Goal: Task Accomplishment & Management: Manage account settings

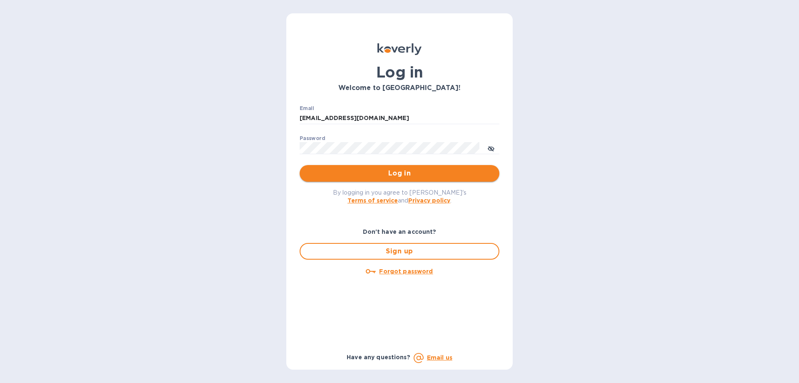
click at [357, 177] on span "Log in" at bounding box center [399, 173] width 187 height 10
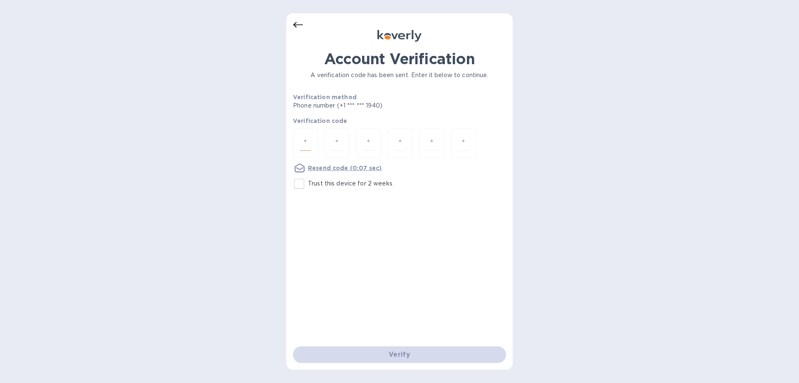
click at [301, 138] on input "number" at bounding box center [305, 142] width 11 height 15
type input "3"
type input "8"
type input "5"
type input "8"
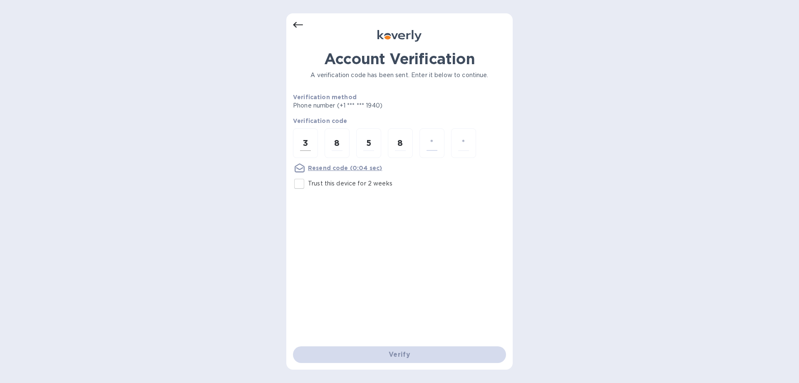
type input "4"
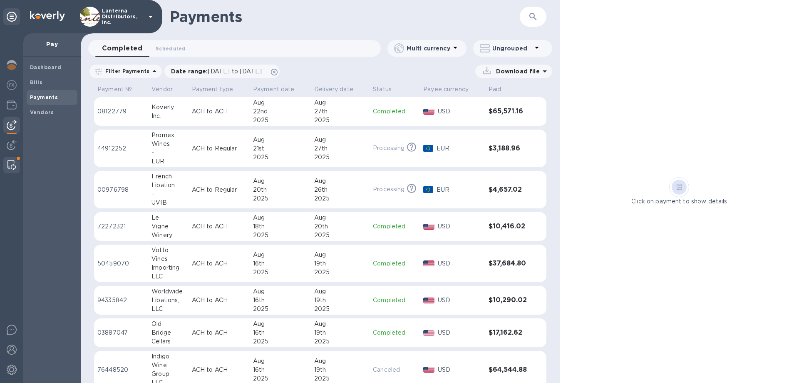
click at [8, 162] on img at bounding box center [11, 165] width 8 height 10
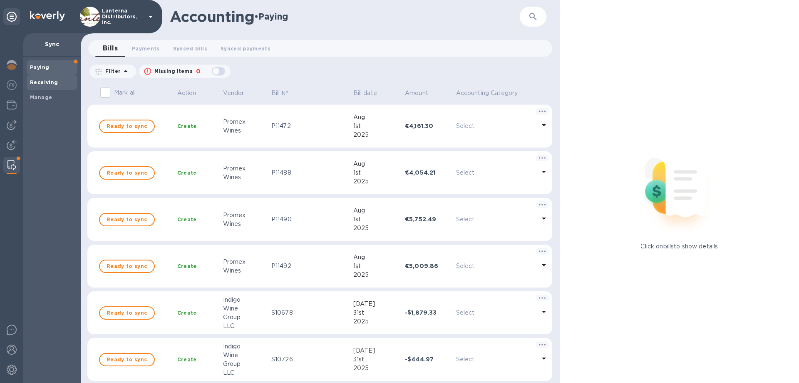
click at [35, 82] on b "Receiving" at bounding box center [44, 82] width 28 height 6
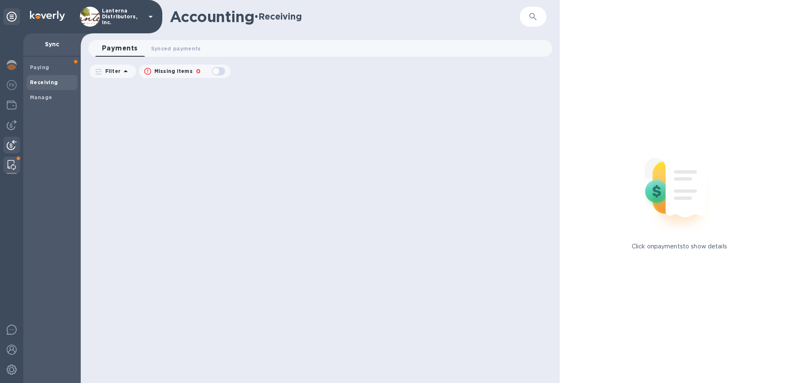
click at [10, 142] on img at bounding box center [12, 145] width 10 height 10
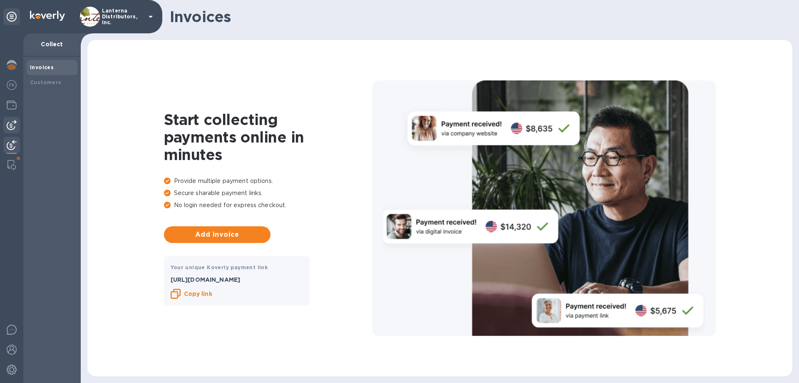
click at [11, 125] on img at bounding box center [12, 125] width 10 height 10
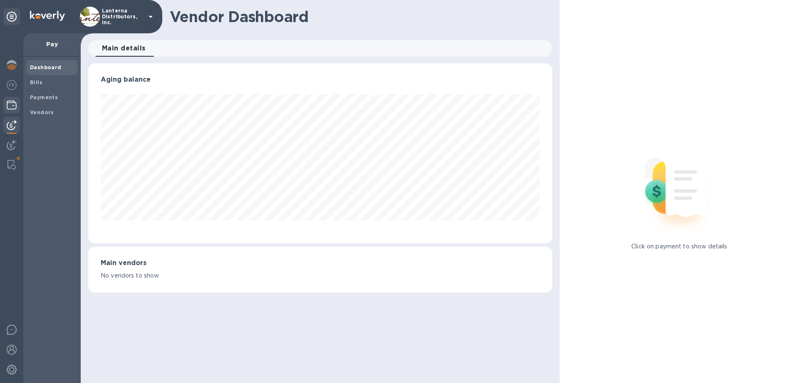
scroll to position [180, 464]
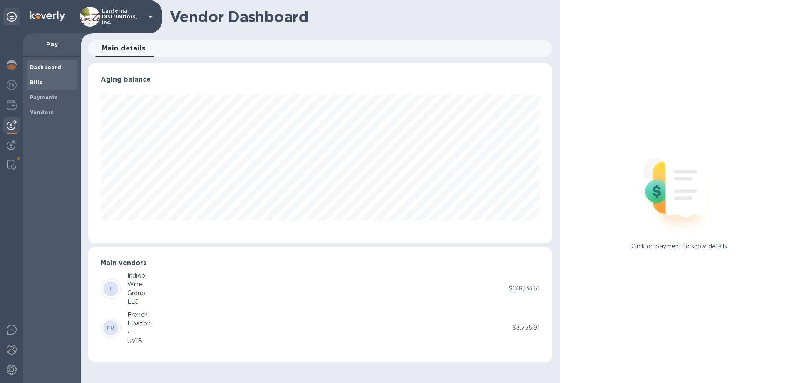
click at [35, 83] on b "Bills" at bounding box center [36, 82] width 12 height 6
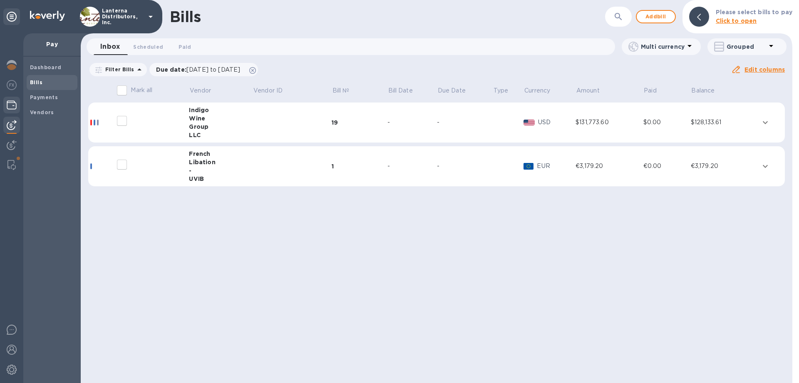
click at [8, 105] on img at bounding box center [12, 105] width 10 height 10
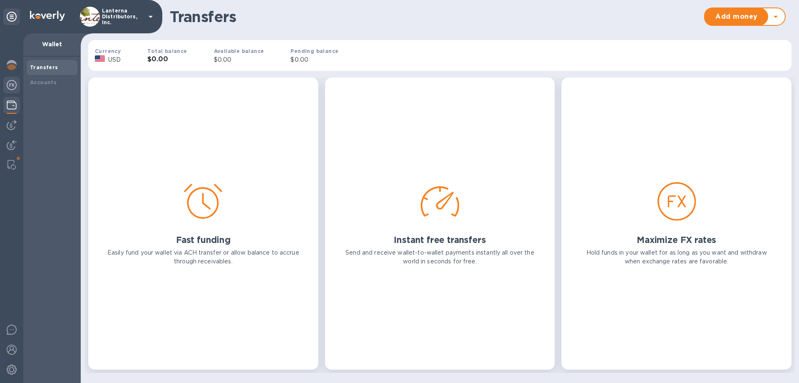
click at [10, 88] on img at bounding box center [12, 85] width 10 height 10
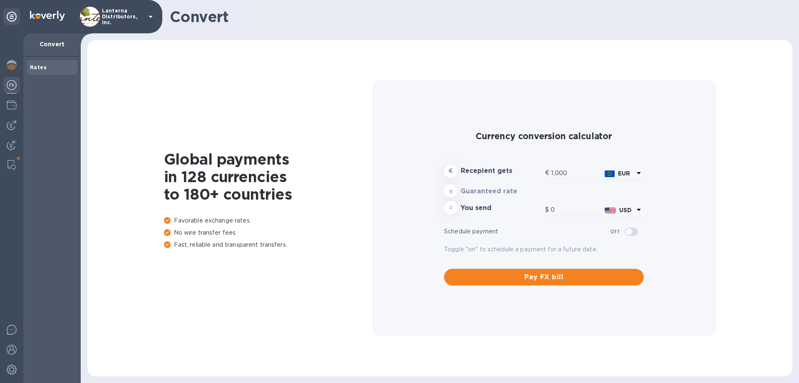
type input "1,181.4"
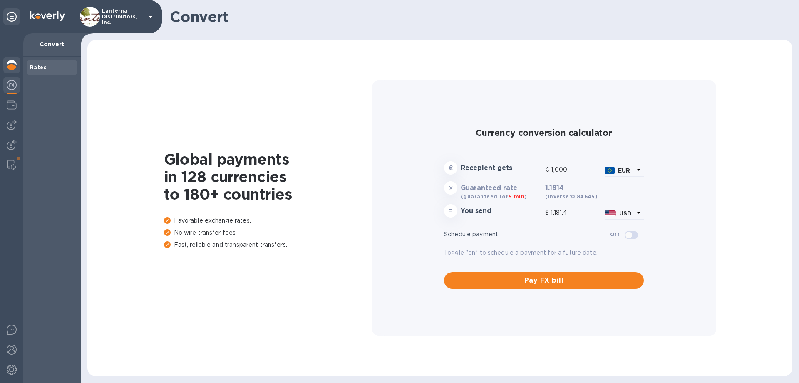
click at [12, 69] on img at bounding box center [12, 65] width 10 height 10
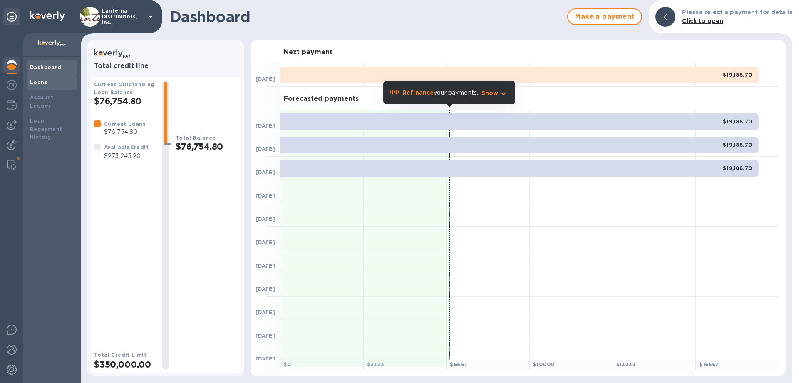
click at [40, 85] on b "Loans" at bounding box center [38, 82] width 17 height 6
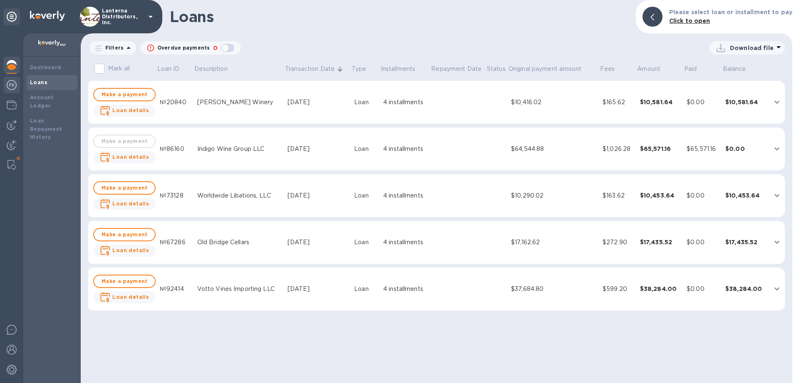
click at [12, 88] on img at bounding box center [12, 85] width 10 height 10
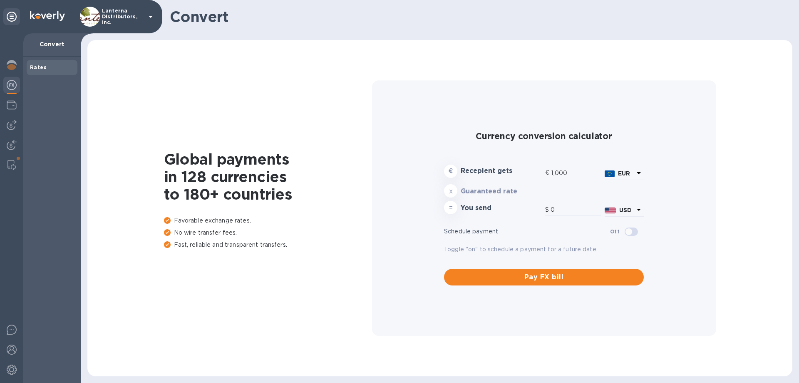
type input "1,181.4"
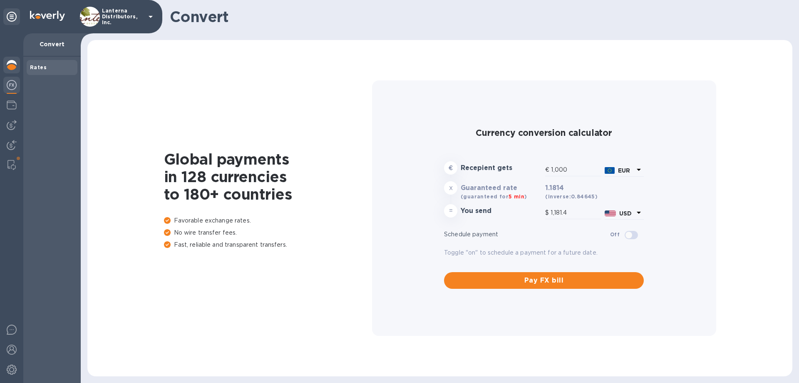
click at [13, 68] on img at bounding box center [12, 65] width 10 height 10
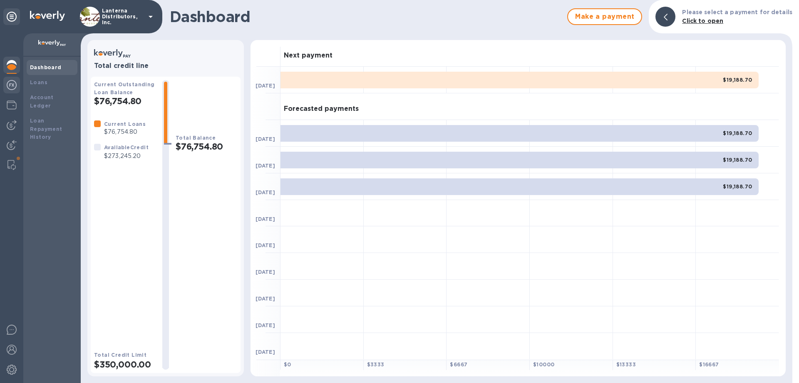
click at [17, 92] on div at bounding box center [11, 86] width 17 height 18
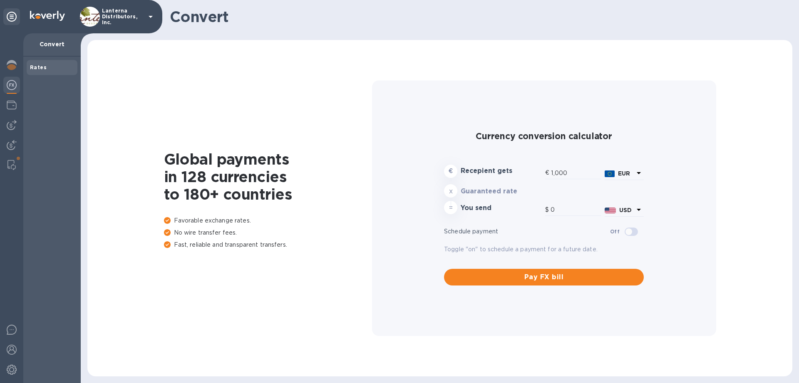
type input "1,181.4"
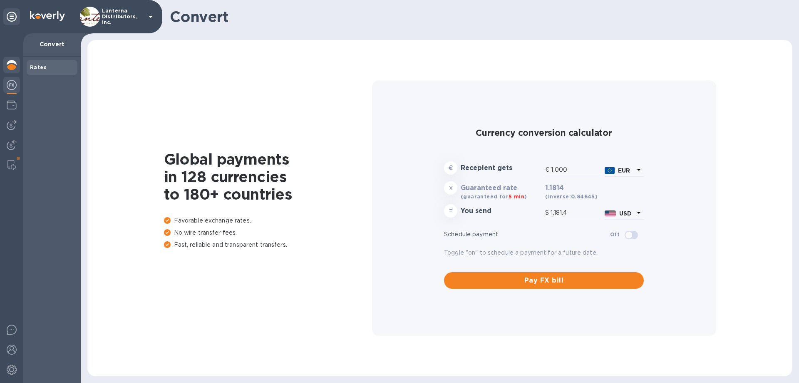
click at [13, 67] on img at bounding box center [12, 65] width 10 height 10
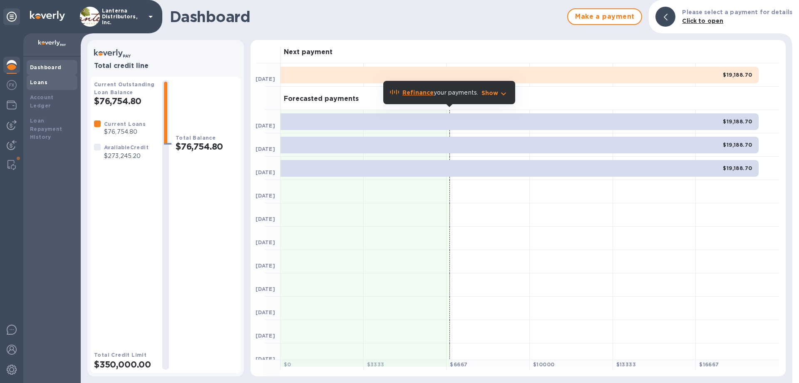
click at [40, 82] on b "Loans" at bounding box center [38, 82] width 17 height 6
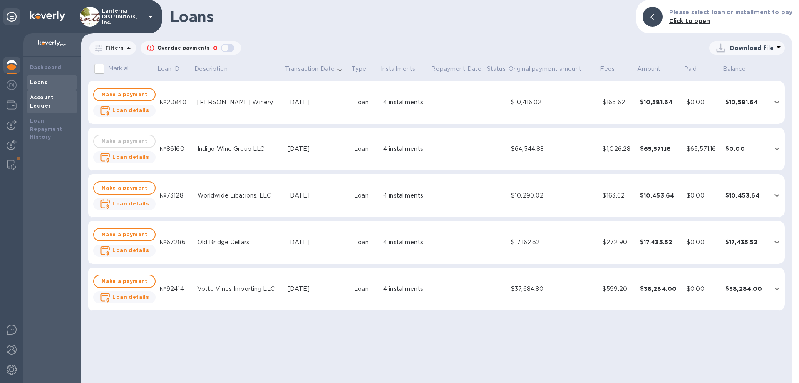
click at [44, 98] on b "Account Ledger" at bounding box center [42, 101] width 24 height 15
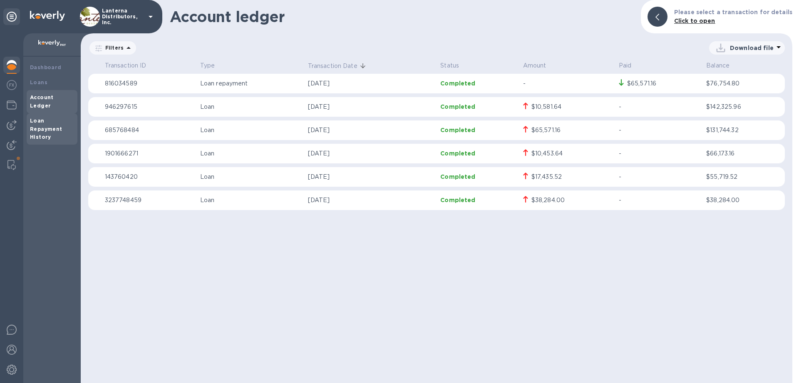
click at [44, 117] on div "Loan Repayment History" at bounding box center [52, 129] width 44 height 25
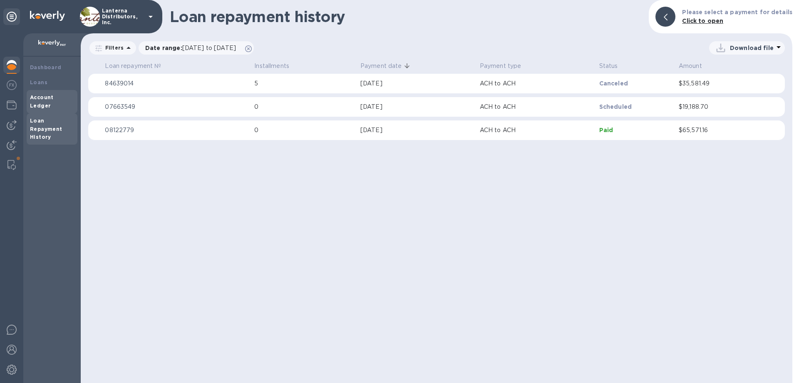
click at [44, 98] on b "Account Ledger" at bounding box center [42, 101] width 24 height 15
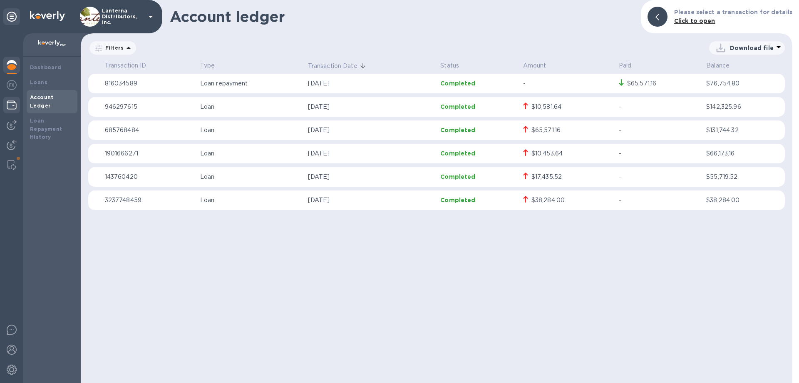
click at [12, 102] on img at bounding box center [12, 105] width 10 height 10
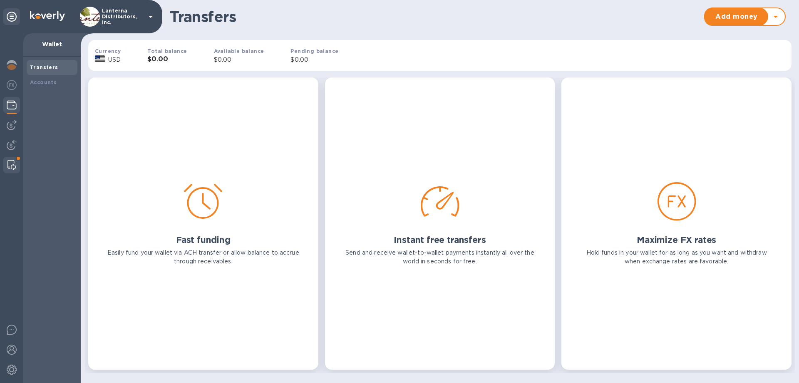
click at [8, 165] on img at bounding box center [11, 165] width 8 height 10
